Goal: Task Accomplishment & Management: Manage account settings

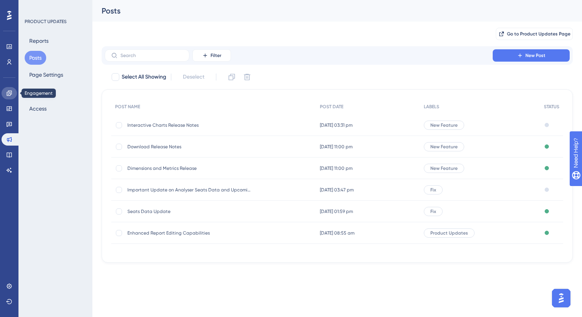
click at [7, 87] on link at bounding box center [9, 93] width 15 height 12
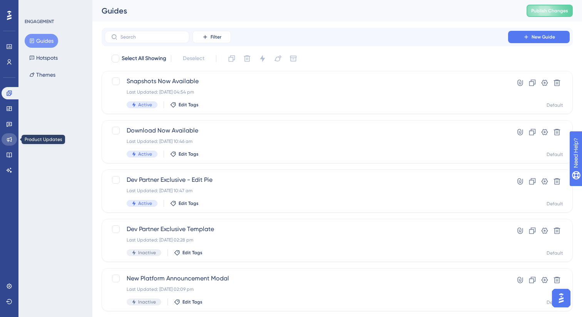
click at [9, 141] on icon at bounding box center [9, 139] width 5 height 5
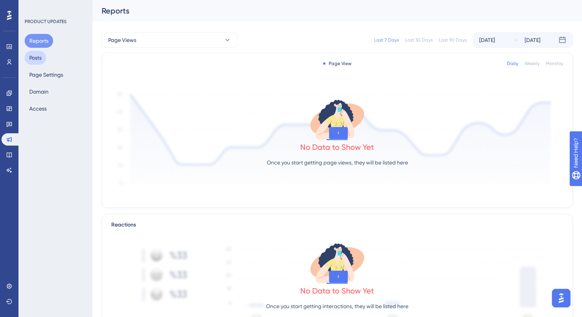
click at [40, 54] on button "Posts" at bounding box center [36, 58] width 22 height 14
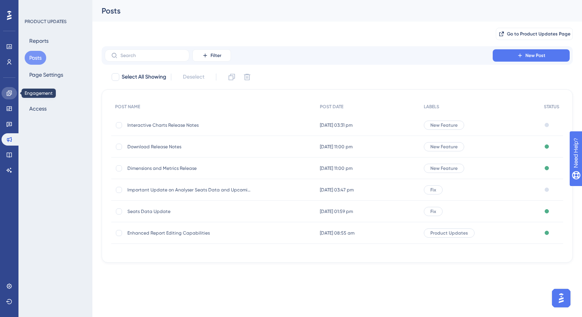
click at [8, 88] on link at bounding box center [9, 93] width 15 height 12
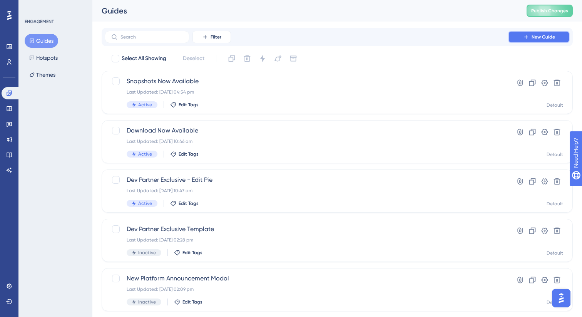
click at [524, 34] on icon at bounding box center [526, 37] width 6 height 6
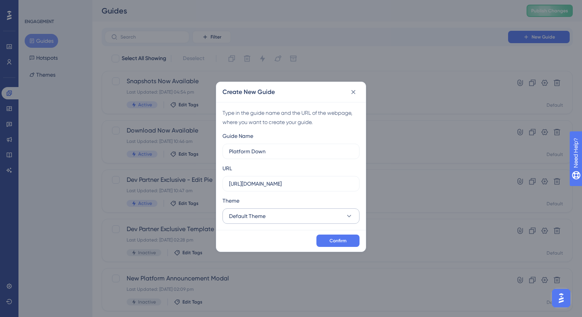
type input "Platform Down"
click at [282, 217] on button "Default Theme" at bounding box center [291, 215] width 137 height 15
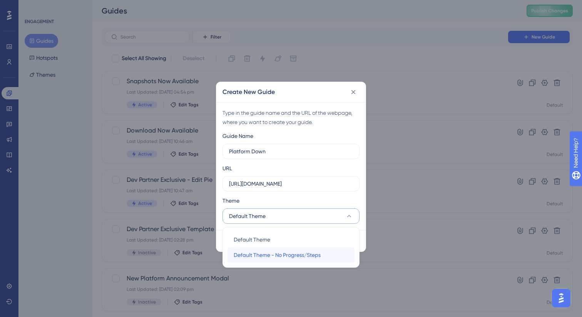
click at [267, 254] on span "Default Theme - No Progress/Steps" at bounding box center [277, 254] width 87 height 9
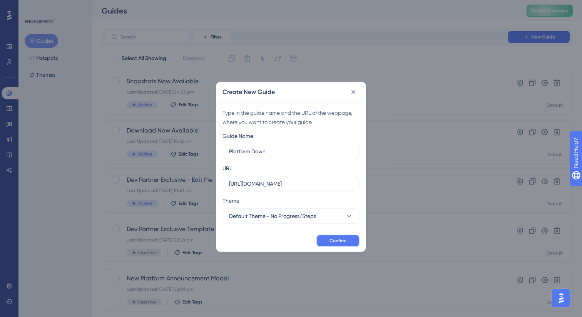
click at [341, 245] on button "Confirm" at bounding box center [338, 240] width 43 height 12
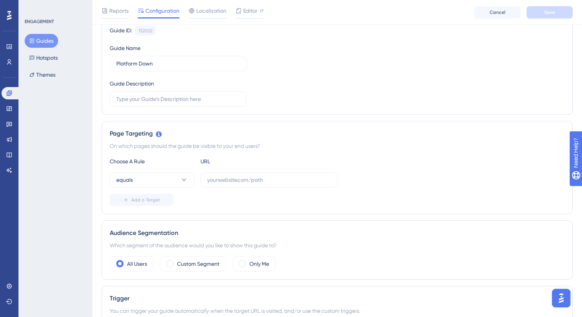
scroll to position [90, 0]
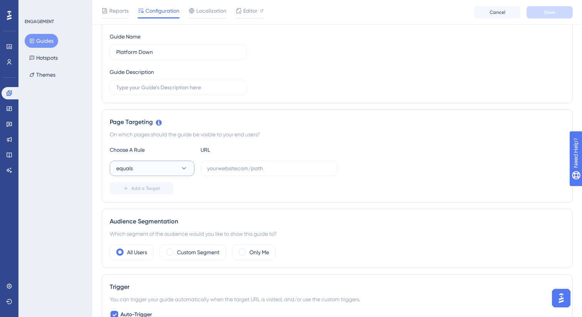
click at [155, 169] on button "equals" at bounding box center [152, 168] width 85 height 15
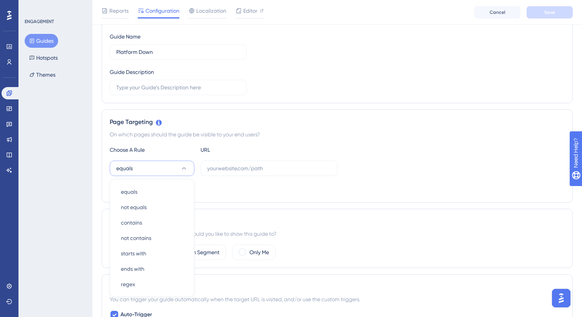
scroll to position [169, 0]
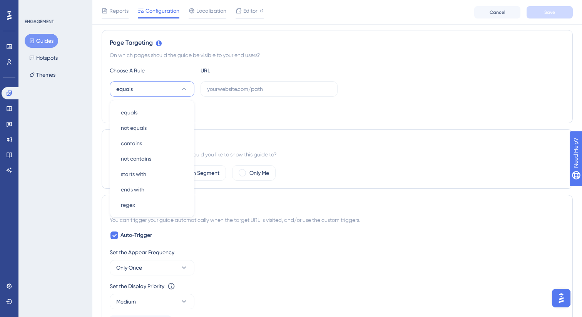
click at [226, 77] on div "Choose A Rule URL equals equals equals not equals not equals contains contains …" at bounding box center [337, 90] width 455 height 49
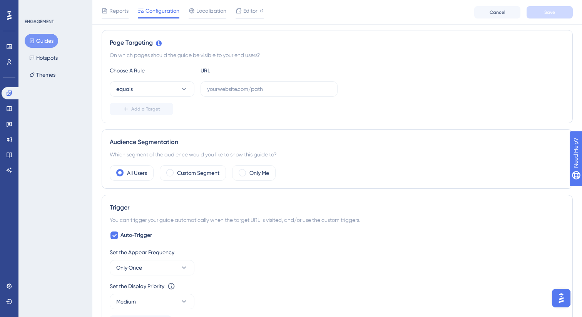
click at [226, 80] on div "Choose A Rule URL equals Add a Target" at bounding box center [337, 90] width 455 height 49
click at [221, 100] on div "Choose A Rule URL equals Add a Target" at bounding box center [337, 90] width 455 height 49
click at [221, 90] on input "text" at bounding box center [269, 89] width 124 height 8
paste input "https://analytics.oag.com/analyser-client/schedules-analyser/schedules-home"
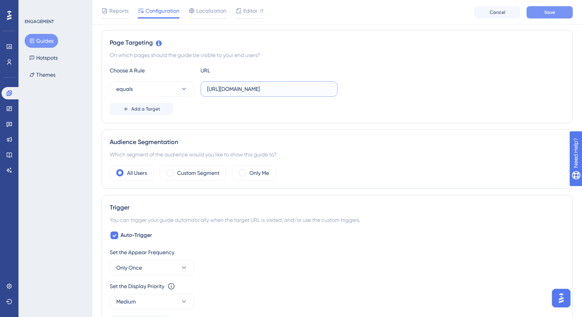
type input "https://analytics.oag.com/analyser-client/schedules-analyser/schedules-home"
click at [545, 10] on span "Save" at bounding box center [549, 12] width 11 height 6
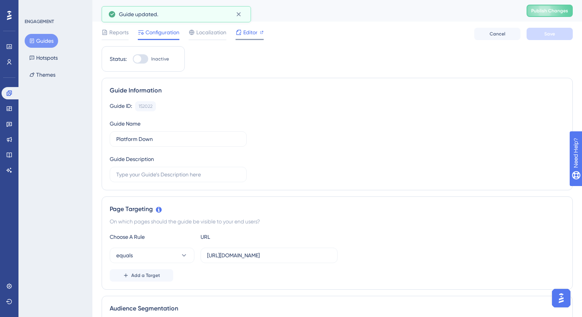
click at [239, 32] on icon at bounding box center [239, 32] width 6 height 6
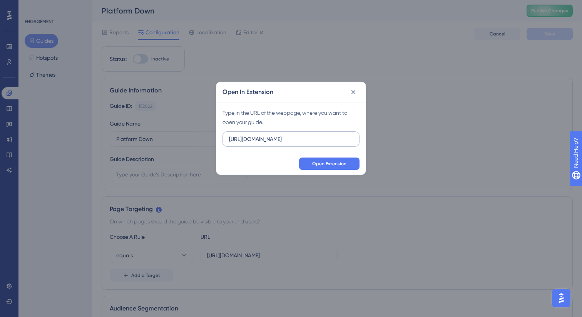
click at [300, 138] on input "https://analytics-evo.oag.com" at bounding box center [291, 139] width 124 height 8
type input "https://analytics.oag.com/analyser-client/schedules-analyser/schedules-home"
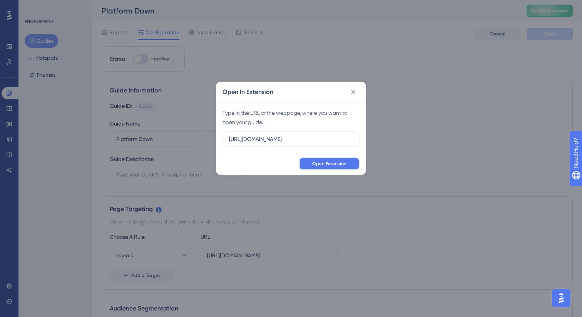
scroll to position [0, 0]
click at [337, 164] on span "Open Extension" at bounding box center [329, 164] width 34 height 6
click at [56, 104] on div "Open In Extension Type in the URL of the webpage, where you want to open your g…" at bounding box center [291, 158] width 582 height 317
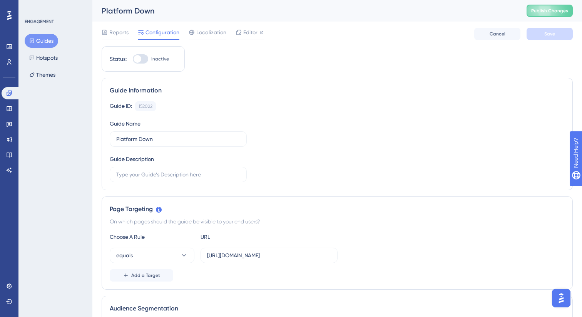
click at [144, 60] on div at bounding box center [140, 58] width 15 height 9
click at [133, 59] on input "Inactive" at bounding box center [132, 59] width 0 height 0
checkbox input "true"
click at [539, 32] on button "Save" at bounding box center [550, 34] width 46 height 12
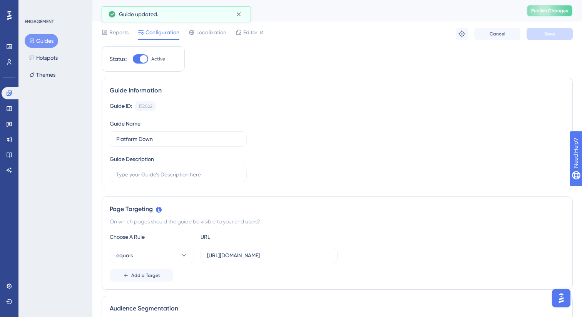
click at [552, 10] on span "Publish Changes" at bounding box center [549, 11] width 37 height 6
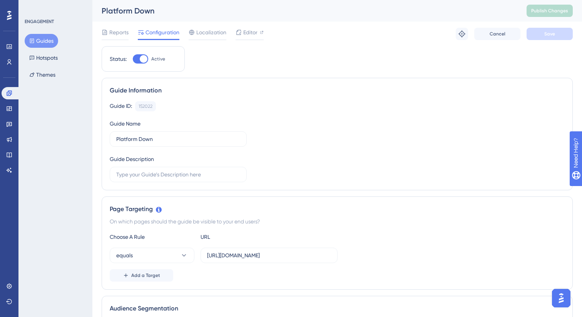
click at [40, 39] on button "Guides" at bounding box center [41, 41] width 33 height 14
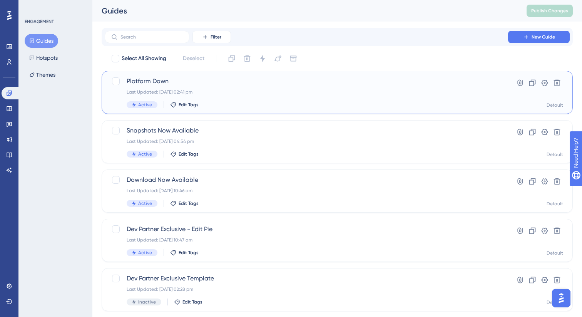
click at [219, 80] on span "Platform Down" at bounding box center [307, 81] width 360 height 9
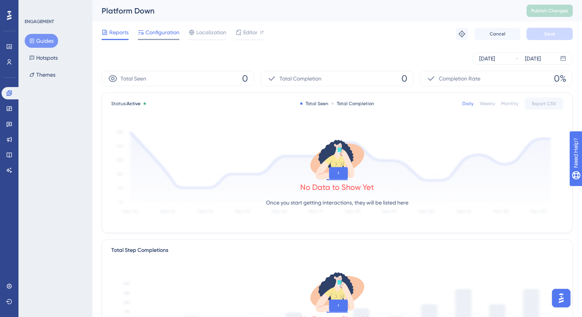
click at [155, 32] on span "Configuration" at bounding box center [163, 32] width 34 height 9
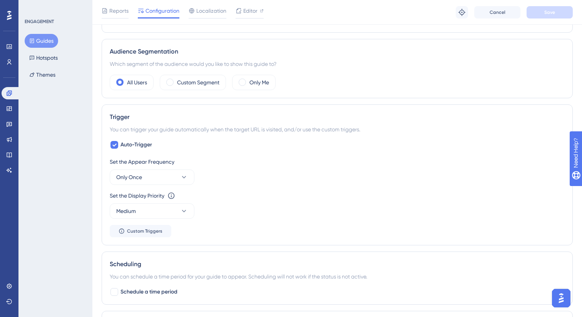
scroll to position [163, 0]
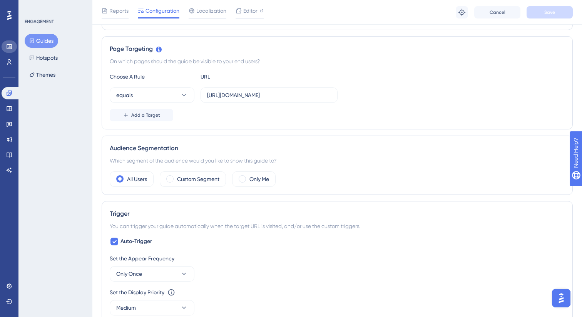
click at [9, 48] on icon at bounding box center [9, 47] width 6 height 6
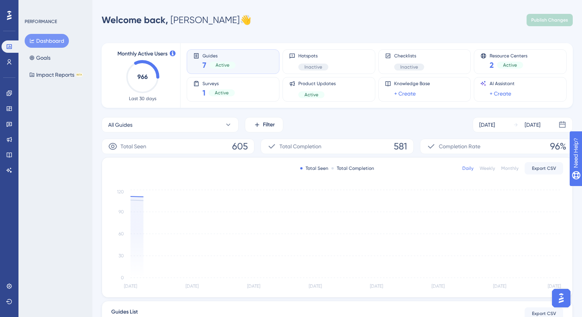
click at [10, 11] on icon at bounding box center [9, 15] width 5 height 10
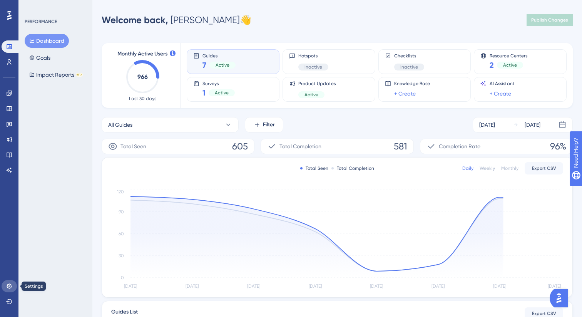
click at [7, 286] on icon at bounding box center [9, 285] width 5 height 5
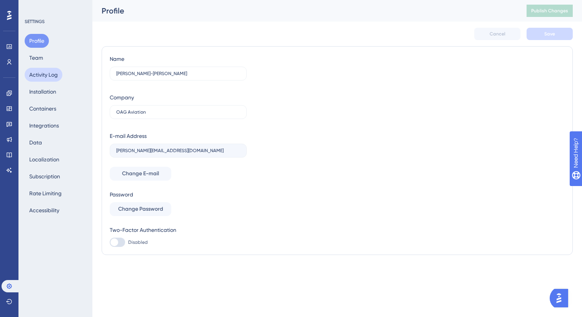
click at [47, 75] on button "Activity Log" at bounding box center [44, 75] width 38 height 14
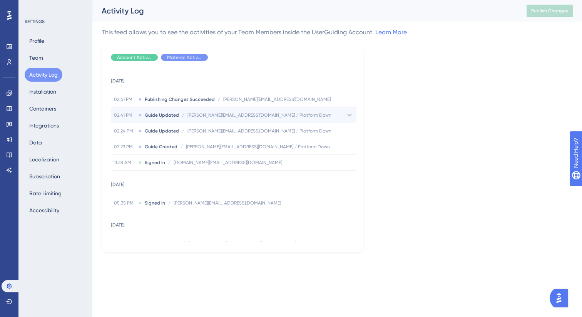
click at [225, 111] on div "02.41 PM Guide Updated / sean.bazanye-lutu@oag.com / Platform Down sean.bazanye…" at bounding box center [234, 114] width 246 height 15
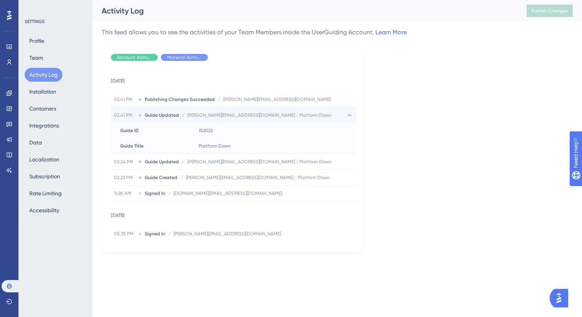
click at [225, 111] on div "02.41 PM Guide Updated / sean.bazanye-lutu@oag.com / Platform Down sean.bazanye…" at bounding box center [234, 114] width 246 height 15
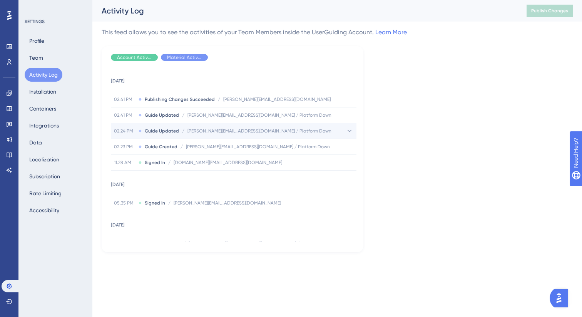
click at [225, 127] on div "02.24 PM Guide Updated / sean.bazanye-lutu@oag.com / Platform Down sean.bazanye…" at bounding box center [234, 130] width 246 height 15
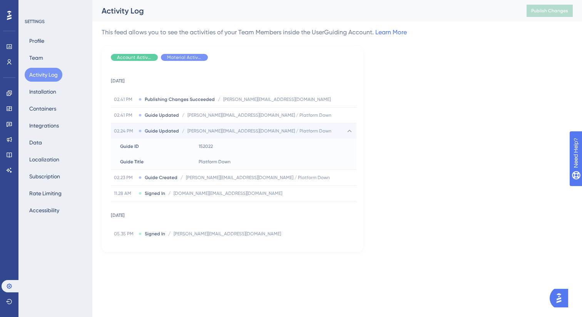
click at [225, 127] on div "02.24 PM Guide Updated / sean.bazanye-lutu@oag.com / Platform Down sean.bazanye…" at bounding box center [234, 130] width 246 height 15
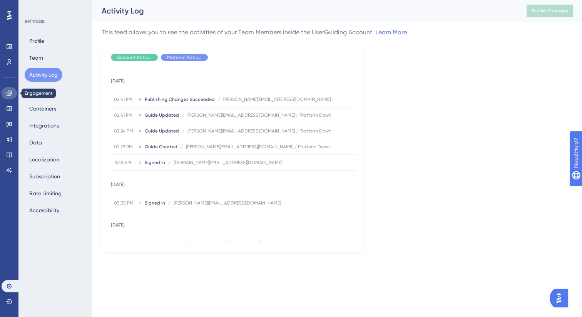
click at [12, 97] on link at bounding box center [9, 93] width 15 height 12
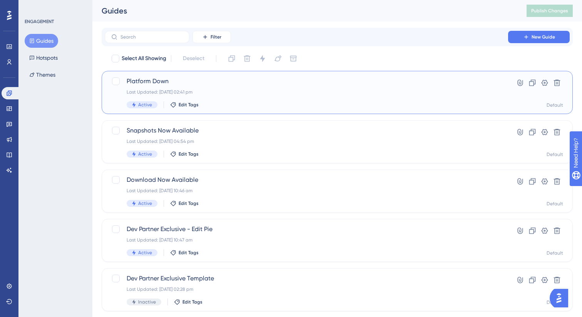
click at [237, 92] on div "Last Updated: 16 Sept 2025 02:41 pm" at bounding box center [307, 92] width 360 height 6
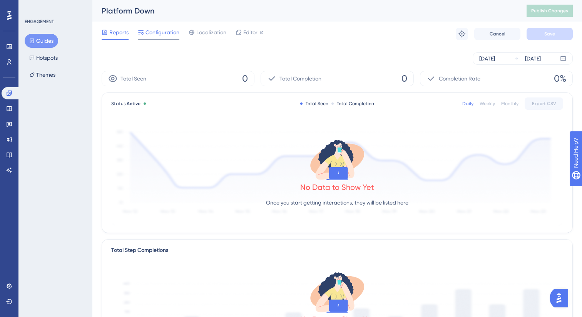
click at [163, 30] on span "Configuration" at bounding box center [163, 32] width 34 height 9
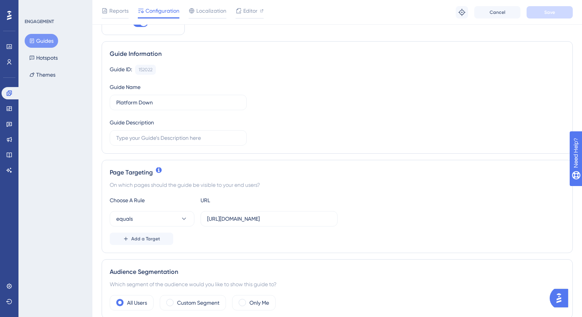
scroll to position [42, 0]
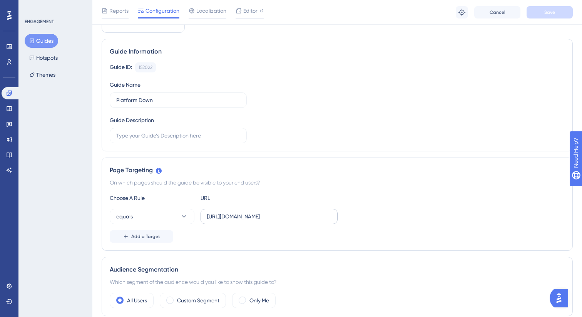
click at [235, 221] on label "https://analytics.oag.com/analyser-client/schedules-analyser/schedules-home" at bounding box center [269, 216] width 137 height 15
click at [235, 221] on input "https://analytics.oag.com/analyser-client/schedules-analyser/schedules-home" at bounding box center [269, 216] width 124 height 8
click at [165, 211] on button "equals" at bounding box center [152, 216] width 85 height 15
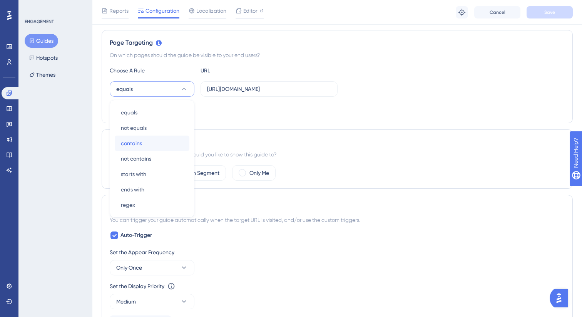
click at [132, 144] on span "contains" at bounding box center [131, 143] width 21 height 9
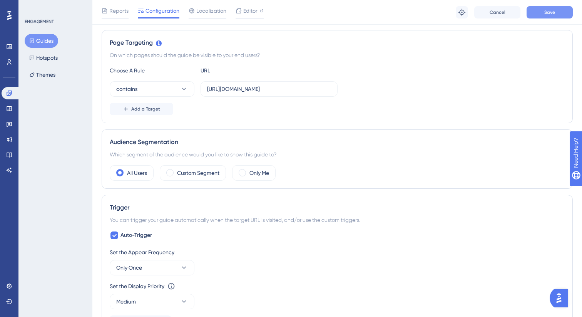
click at [542, 12] on button "Save" at bounding box center [550, 12] width 46 height 12
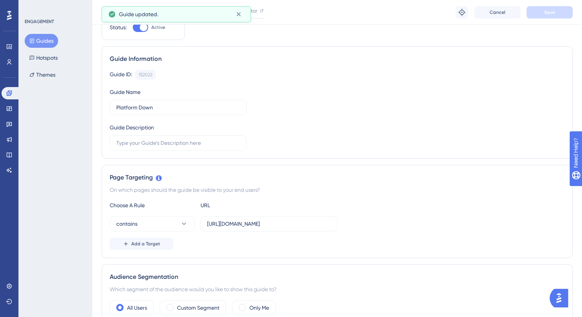
scroll to position [0, 0]
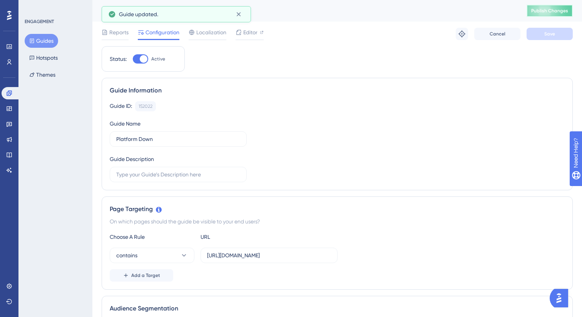
click at [542, 8] on span "Publish Changes" at bounding box center [549, 11] width 37 height 6
